Goal: Go to known website: Access a specific website the user already knows

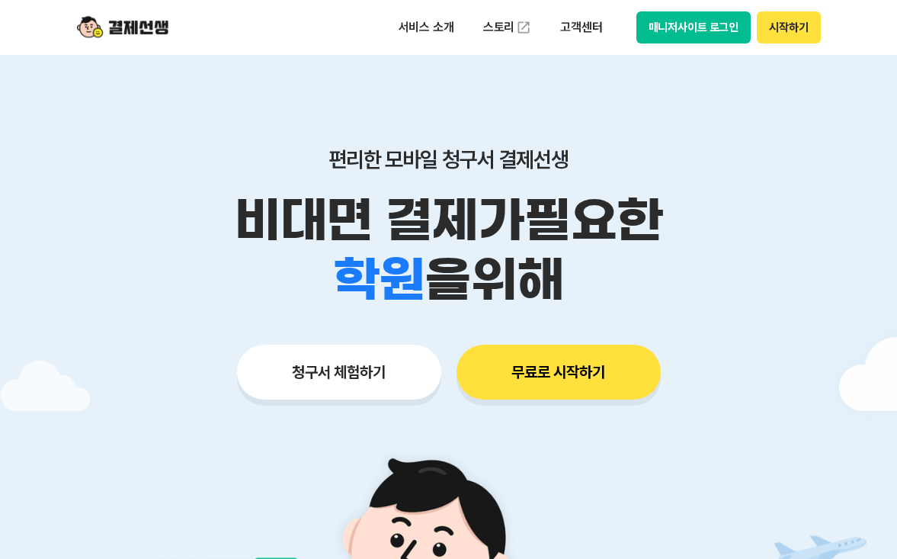
click at [784, 25] on button "시작하기" at bounding box center [788, 27] width 63 height 32
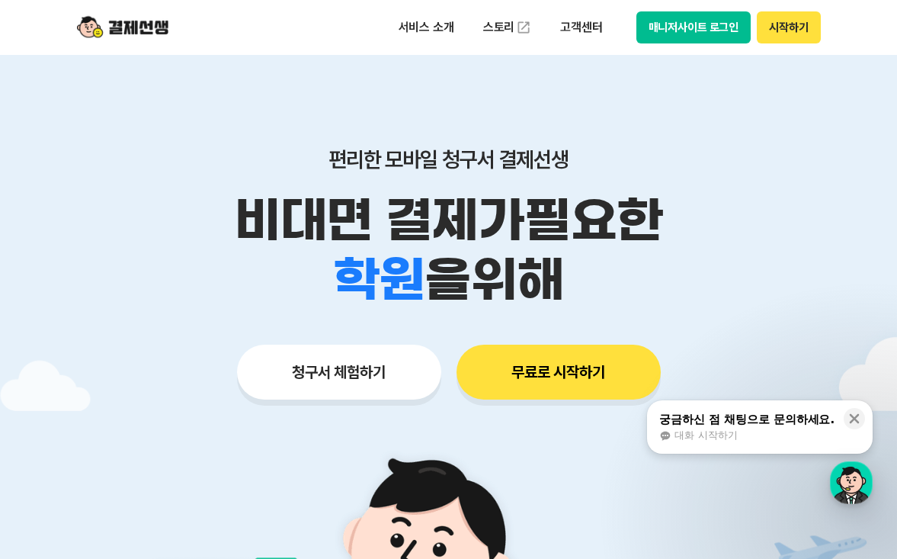
click at [755, 19] on div "매니저사이트 로그인 시작하기" at bounding box center [729, 27] width 185 height 32
click at [773, 34] on button "시작하기" at bounding box center [788, 27] width 63 height 32
click at [785, 14] on button "시작하기" at bounding box center [788, 27] width 63 height 32
